Goal: Information Seeking & Learning: Find specific fact

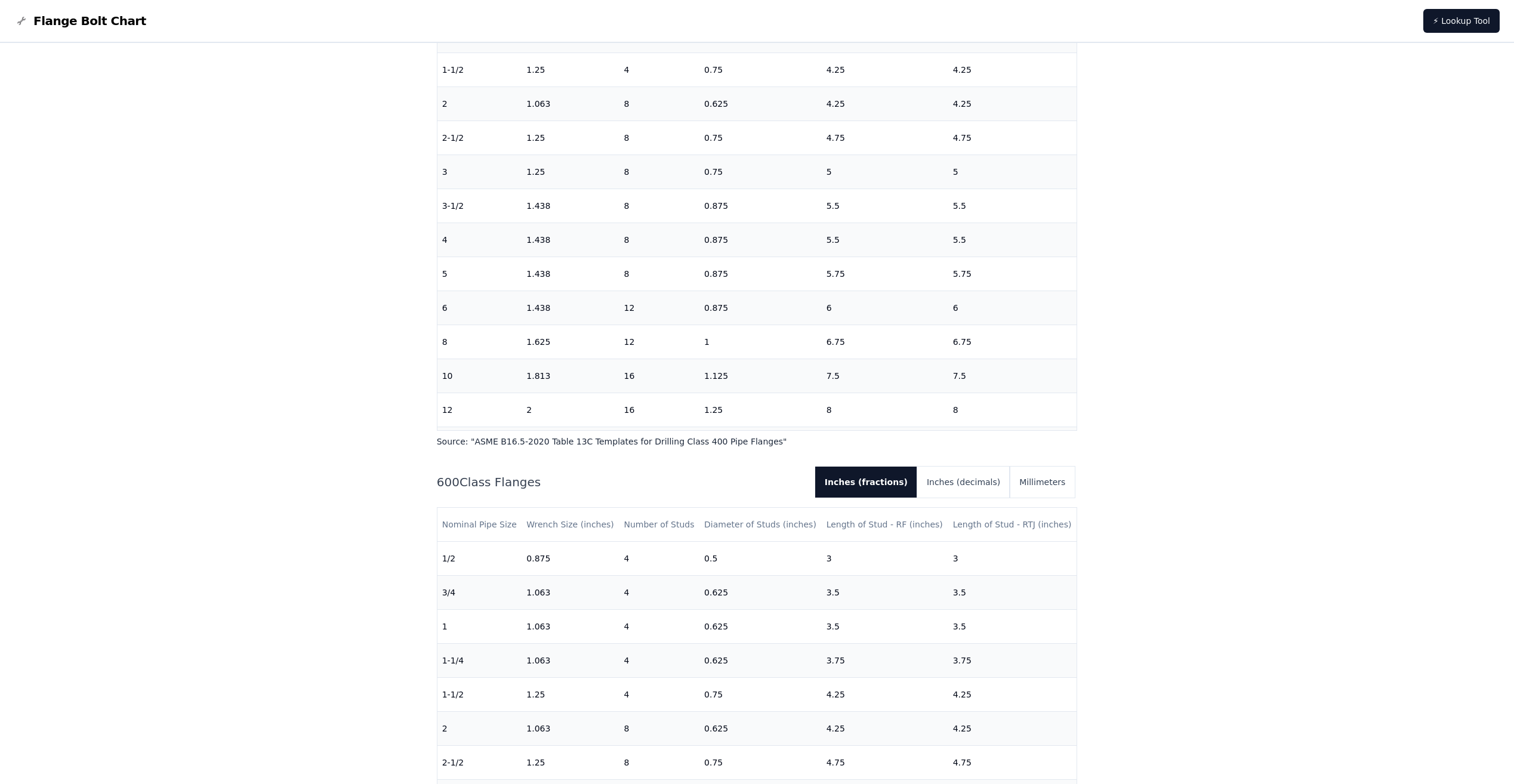
scroll to position [2267, 0]
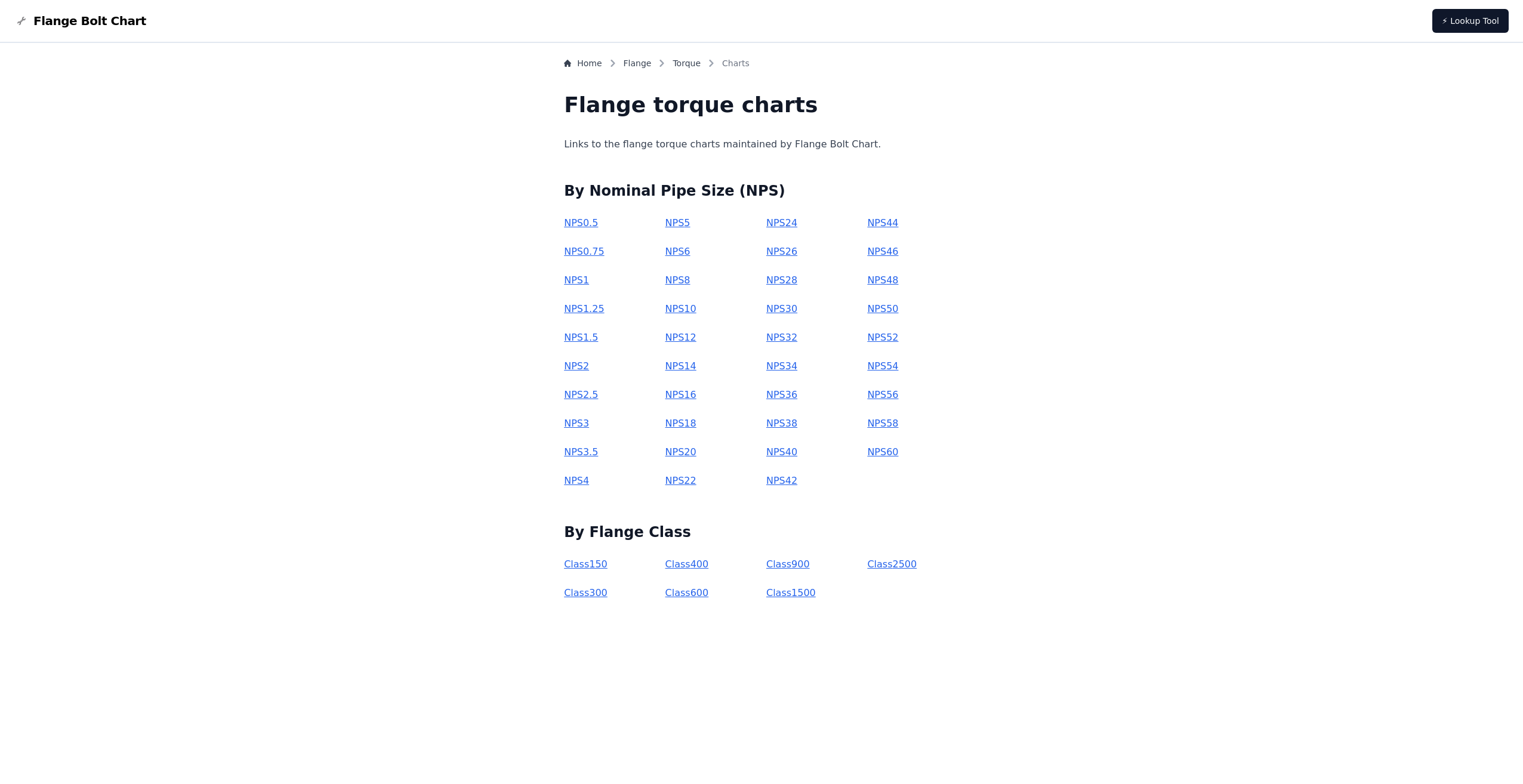
click at [589, 280] on link "NPS 1" at bounding box center [577, 280] width 25 height 12
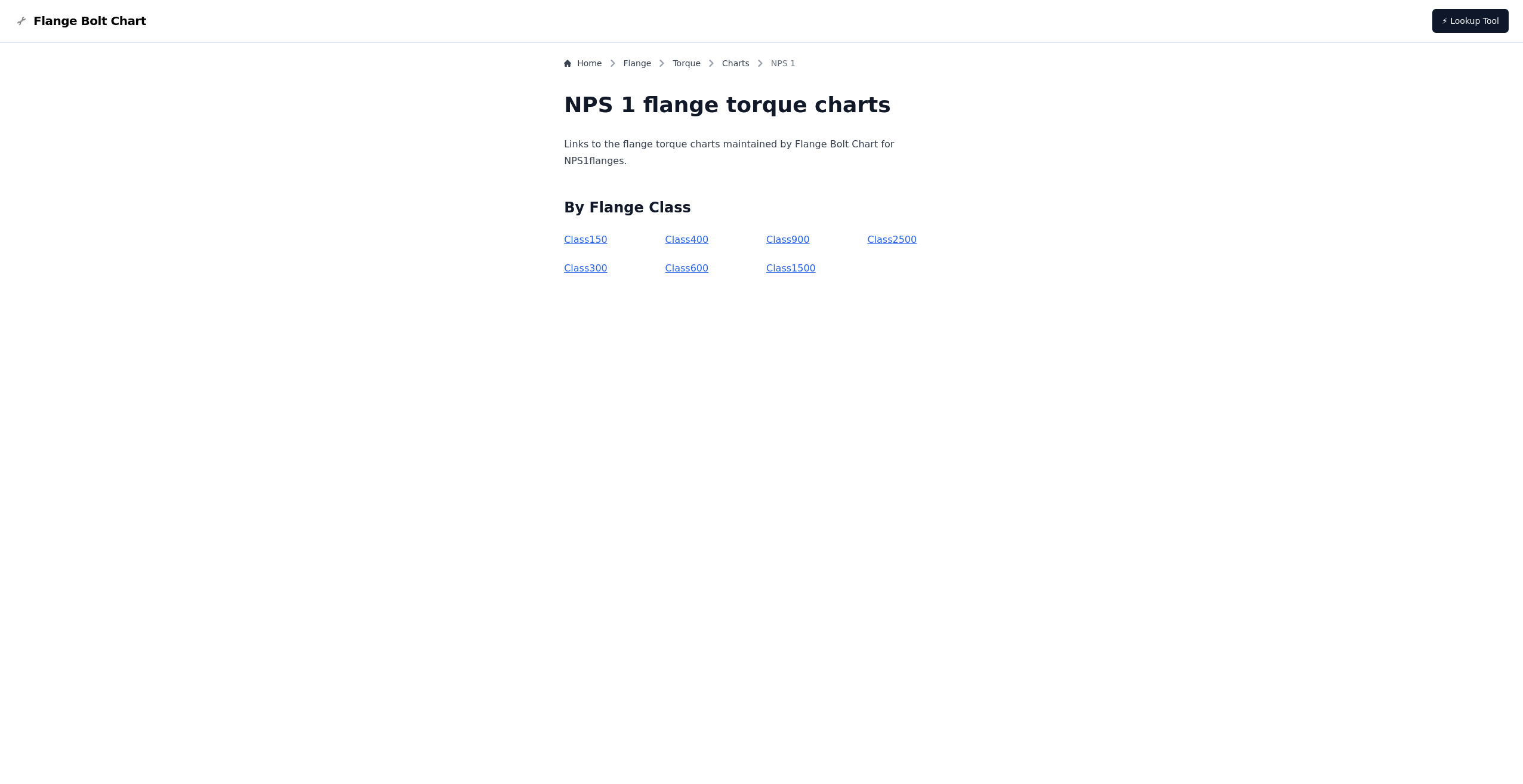
click at [608, 267] on link "Class 300" at bounding box center [586, 268] width 43 height 12
